Goal: Information Seeking & Learning: Learn about a topic

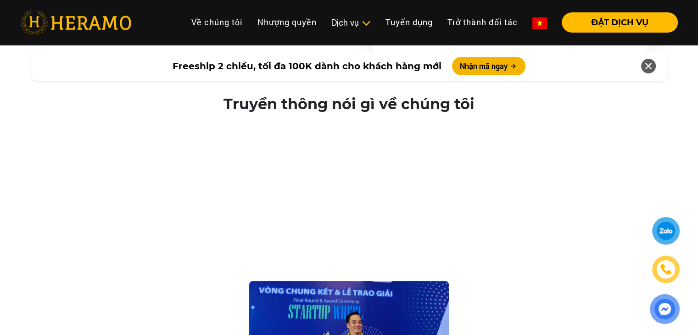
scroll to position [1628, 0]
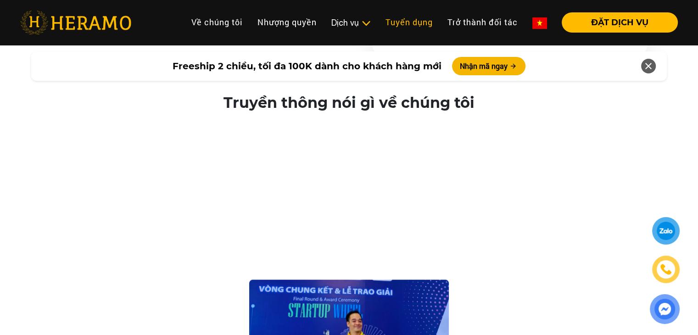
click at [413, 22] on link "Tuyển dụng" at bounding box center [409, 22] width 62 height 20
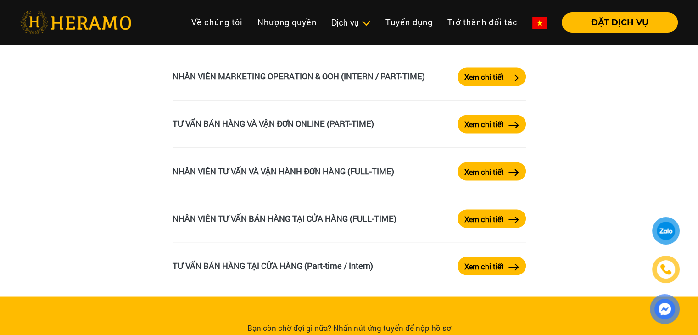
scroll to position [1563, 0]
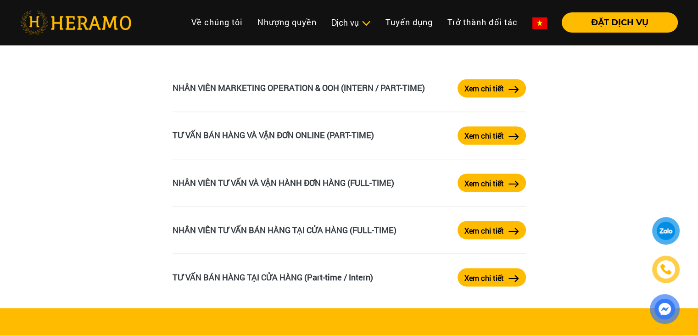
click at [485, 144] on button "Xem chi tiết" at bounding box center [492, 135] width 68 height 18
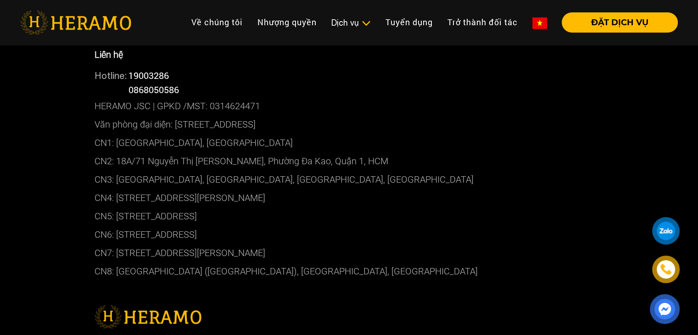
scroll to position [737, 0]
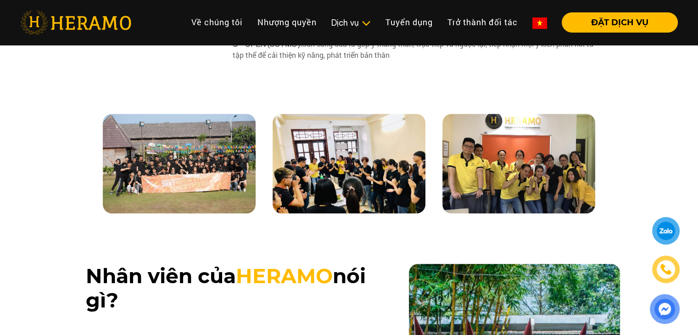
scroll to position [1563, 0]
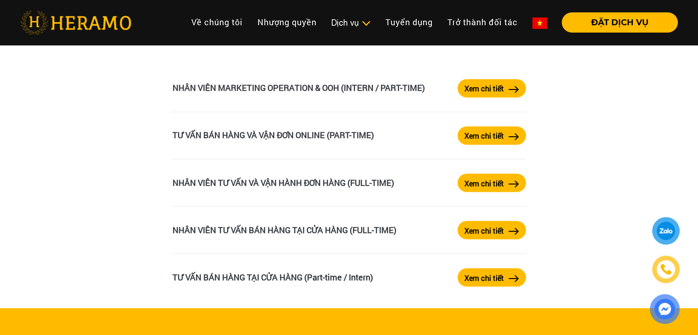
click at [512, 138] on img at bounding box center [514, 136] width 11 height 7
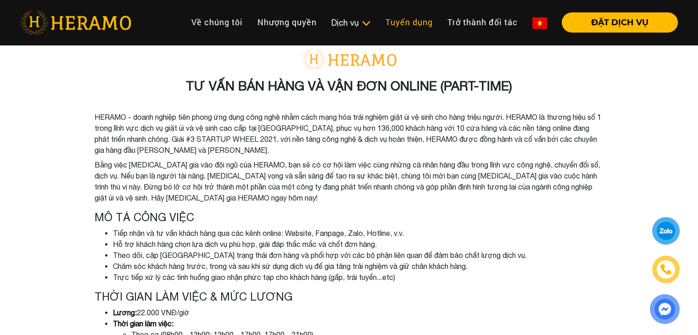
click at [410, 20] on link "Tuyển dụng" at bounding box center [409, 22] width 62 height 20
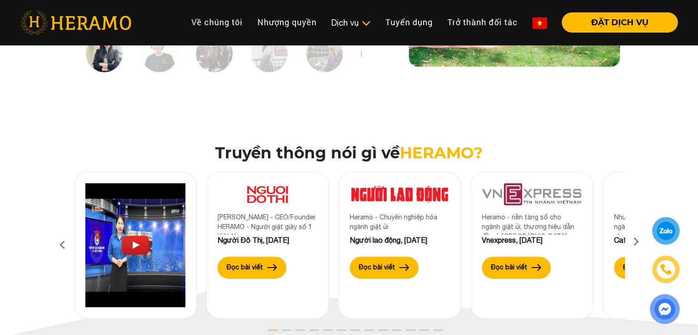
scroll to position [1192, 0]
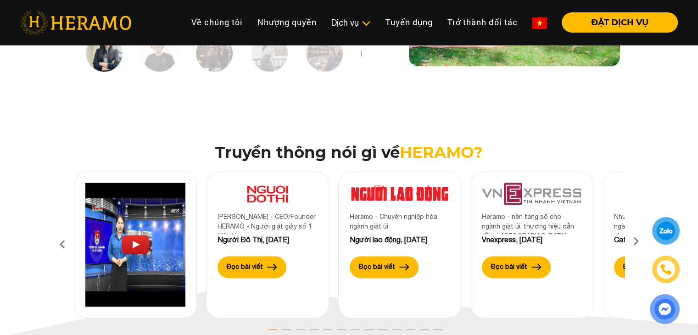
click at [245, 295] on div "[PERSON_NAME] - CEO/Founder HERAMO - Người giặt giày số 1 Việt Nam Người Đô Thị…" at bounding box center [267, 244] width 123 height 147
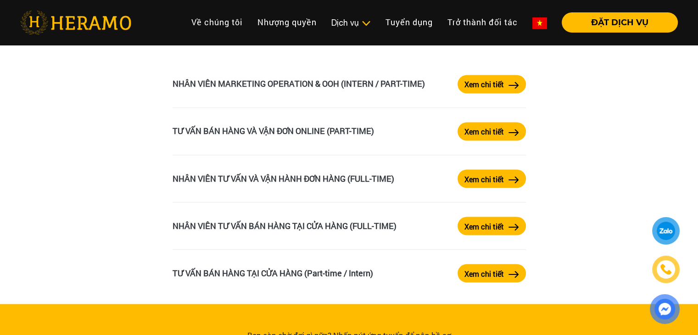
scroll to position [1568, 0]
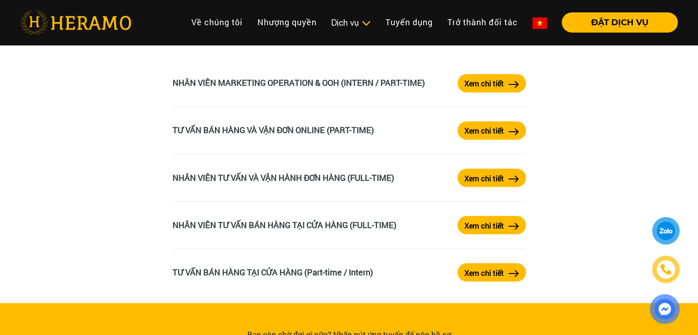
click at [477, 269] on label "Xem chi tiết" at bounding box center [484, 272] width 39 height 11
